Goal: Answer question/provide support

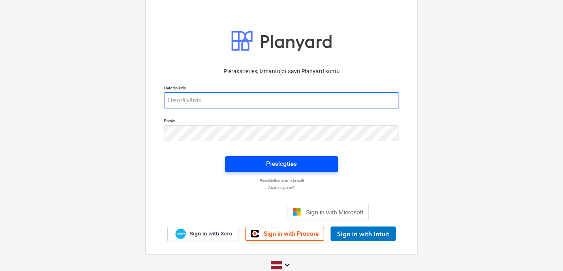
type input "[PERSON_NAME][EMAIL_ADDRESS][DOMAIN_NAME]"
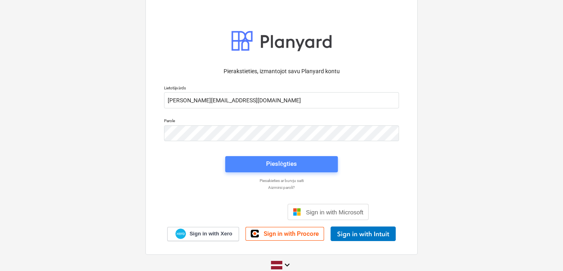
click at [281, 161] on div "Pieslēgties" at bounding box center [281, 164] width 31 height 11
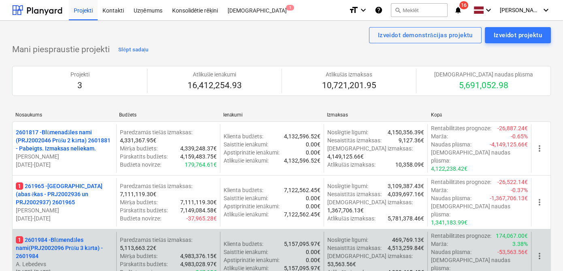
click at [69, 236] on p "1 2601984 - Blūmendāles nami(PRJ2002096 Prūšu 3 kārta) - 2601984" at bounding box center [64, 248] width 97 height 24
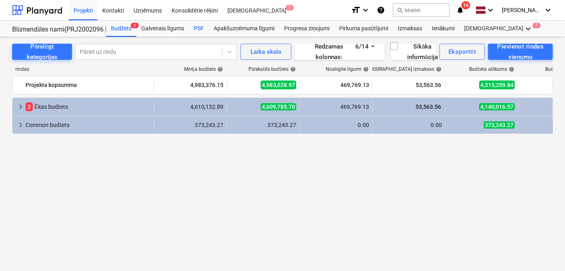
click at [196, 29] on div "PSF" at bounding box center [199, 29] width 20 height 16
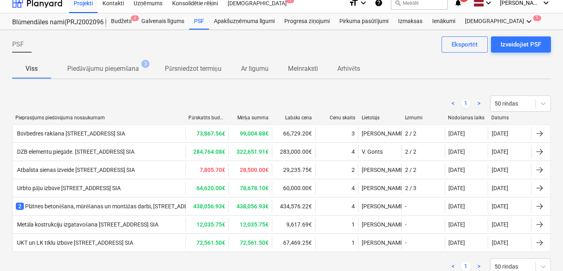
scroll to position [32, 0]
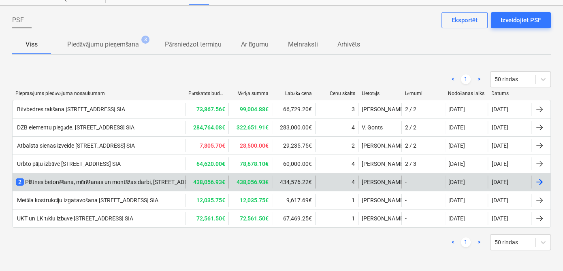
click at [123, 183] on div "2 Plātnes betonēšana, mūrēšanas un montāžas darbi, [STREET_ADDRESS] [GEOGRAPHIC…" at bounding box center [152, 182] width 272 height 8
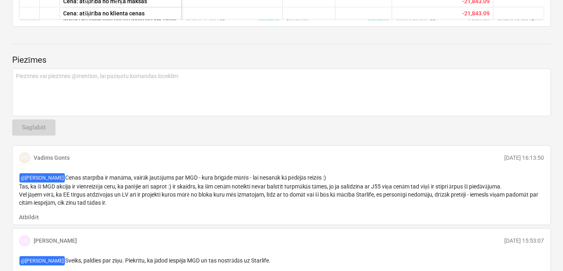
scroll to position [343, 0]
click at [34, 216] on p "Atbildēt" at bounding box center [29, 217] width 20 height 8
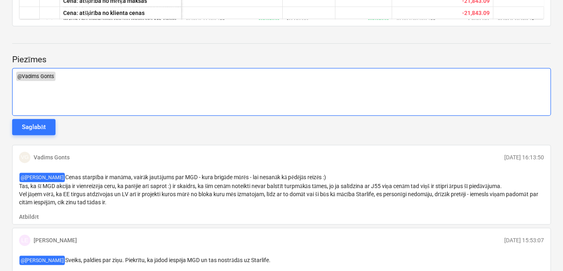
click at [29, 85] on div "﻿ @ [PERSON_NAME] ﻿ ﻿ ﻿" at bounding box center [281, 92] width 539 height 48
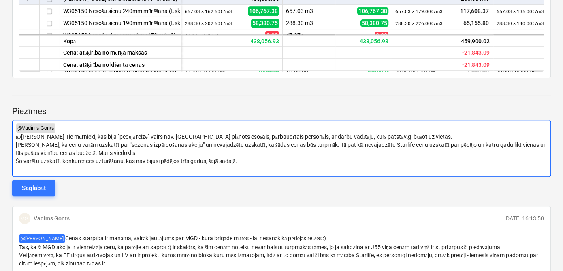
scroll to position [324, 0]
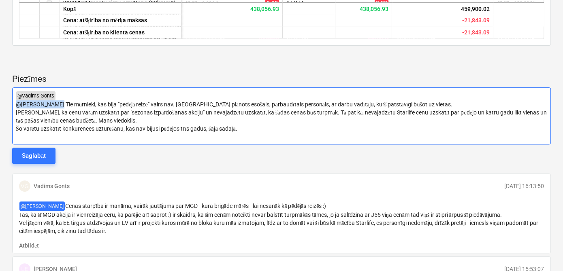
drag, startPoint x: 58, startPoint y: 103, endPoint x: 17, endPoint y: 104, distance: 41.3
click at [17, 104] on span "@[PERSON_NAME] Tie mūrnieki, kas bija "pedējā reizē" vairs nav. [GEOGRAPHIC_DAT…" at bounding box center [234, 104] width 436 height 6
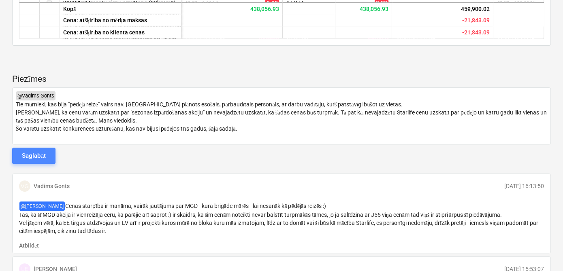
click at [37, 151] on div "Saglabāt" at bounding box center [34, 156] width 24 height 11
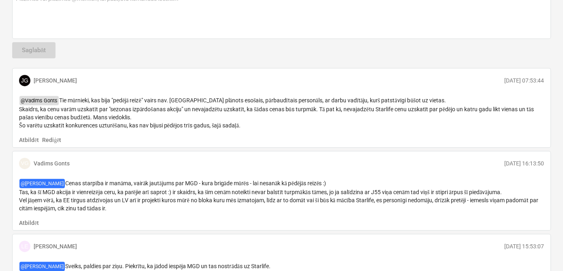
scroll to position [423, 0]
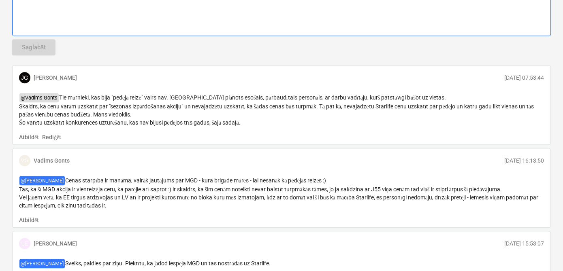
type textarea "x"
